Goal: Transaction & Acquisition: Purchase product/service

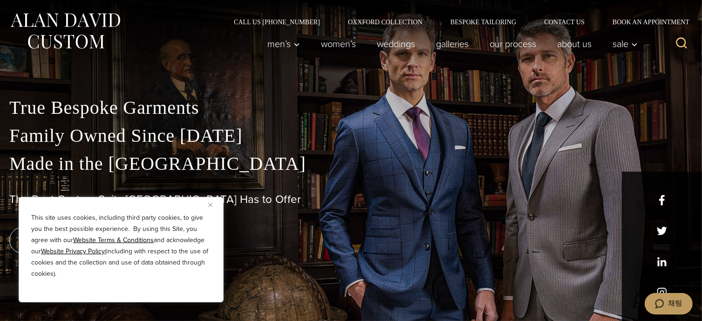
click at [210, 205] on img "Close" at bounding box center [210, 205] width 4 height 4
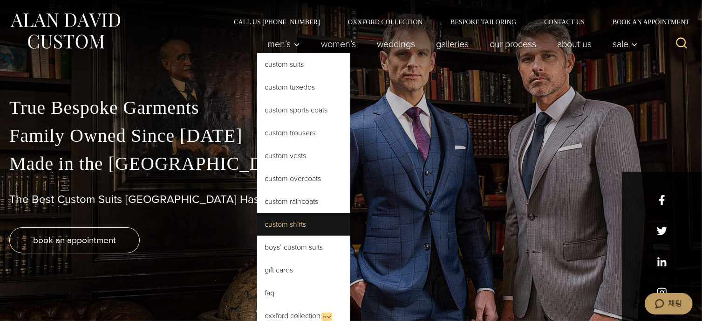
click at [282, 228] on link "Custom Shirts" at bounding box center [303, 224] width 93 height 22
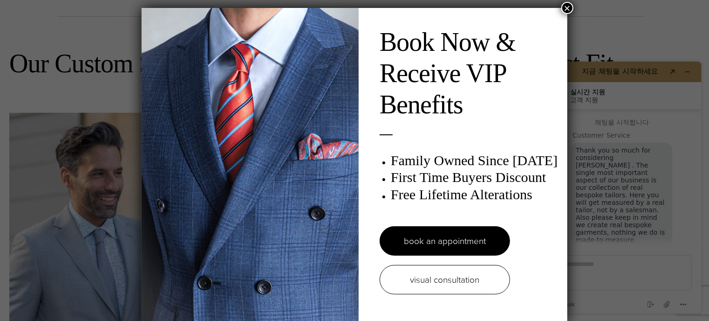
click at [568, 9] on button "×" at bounding box center [568, 8] width 12 height 12
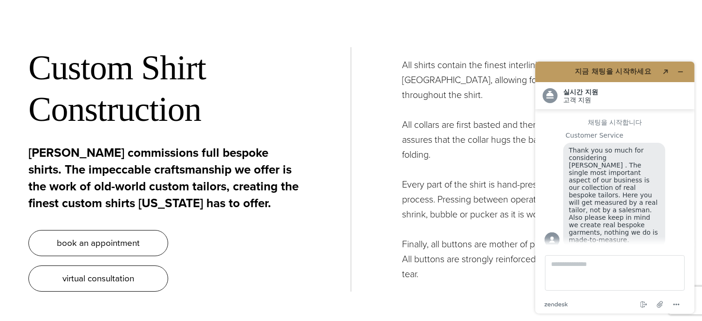
scroll to position [11, 0]
